Goal: Task Accomplishment & Management: Manage account settings

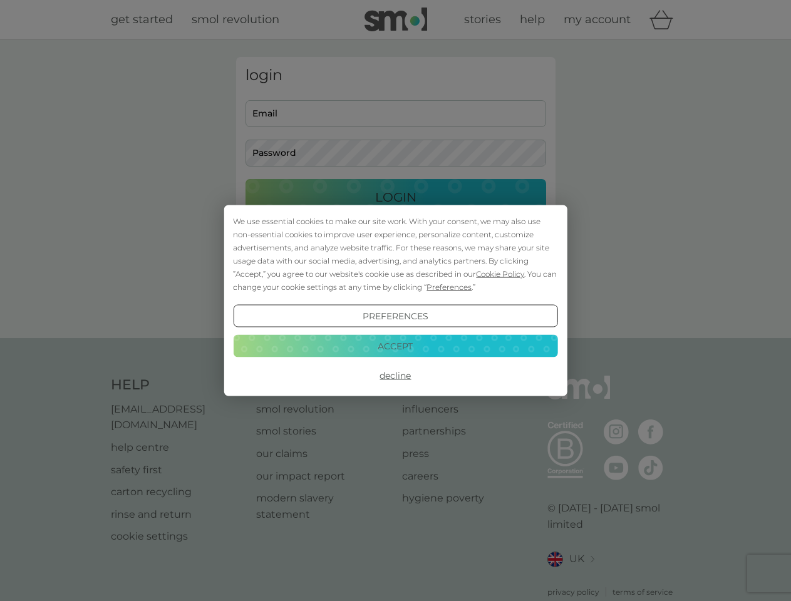
click at [500, 274] on span "Cookie Policy" at bounding box center [500, 273] width 48 height 9
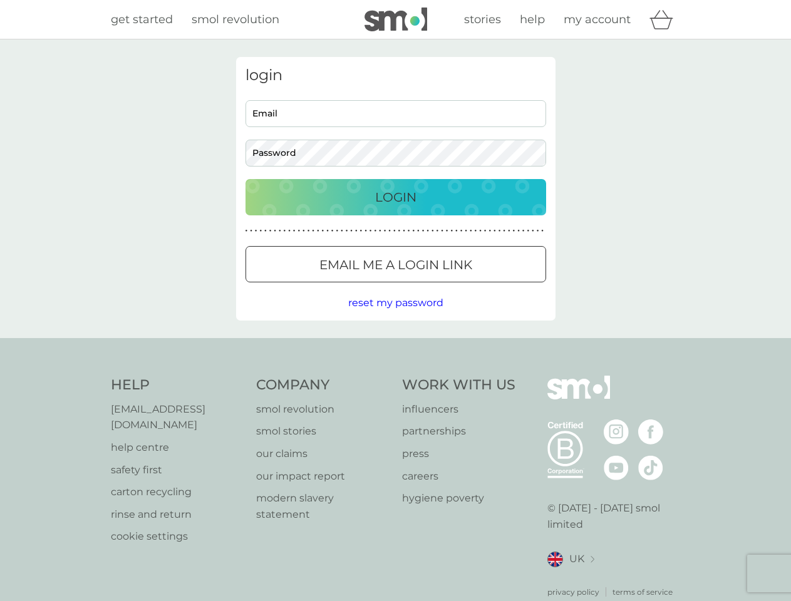
click at [448, 287] on div "login Email Password Login ● ● ● ● ● ● ● ● ● ● ● ● ● ● ● ● ● ● ● ● ● ● ● ● ● ● …" at bounding box center [395, 189] width 319 height 264
click at [395, 316] on div "login Email Password Login ● ● ● ● ● ● ● ● ● ● ● ● ● ● ● ● ● ● ● ● ● ● ● ● ● ● …" at bounding box center [395, 189] width 319 height 264
click at [395, 376] on div "Help [EMAIL_ADDRESS][DOMAIN_NAME] help centre safety first carton recycling rin…" at bounding box center [396, 487] width 570 height 222
click at [395, 346] on div "Help [EMAIL_ADDRESS][DOMAIN_NAME] help centre safety first carton recycling rin…" at bounding box center [395, 486] width 791 height 297
